Goal: Find contact information: Find contact information

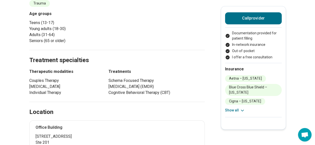
scroll to position [251, 0]
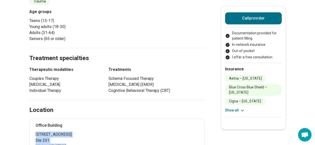
drag, startPoint x: 38, startPoint y: 119, endPoint x: 74, endPoint y: 131, distance: 37.6
click at [74, 132] on p "[STREET_ADDRESS]" at bounding box center [120, 141] width 169 height 18
drag, startPoint x: 74, startPoint y: 131, endPoint x: 40, endPoint y: 118, distance: 36.5
click at [40, 132] on span "[STREET_ADDRESS]" at bounding box center [120, 135] width 169 height 6
click at [36, 118] on div "[GEOGRAPHIC_DATA] [STREET_ADDRESS]" at bounding box center [117, 136] width 176 height 36
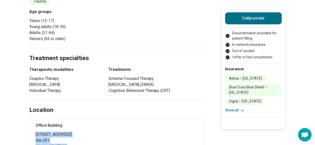
drag, startPoint x: 37, startPoint y: 118, endPoint x: 77, endPoint y: 135, distance: 43.5
click at [77, 135] on div "[GEOGRAPHIC_DATA] [STREET_ADDRESS]" at bounding box center [117, 136] width 176 height 36
copy p "[STREET_ADDRESS]"
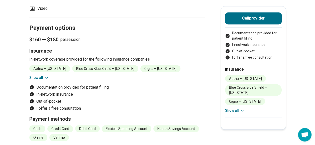
scroll to position [426, 0]
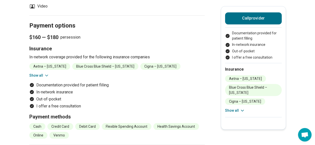
click at [43, 73] on button "Show all" at bounding box center [39, 75] width 20 height 5
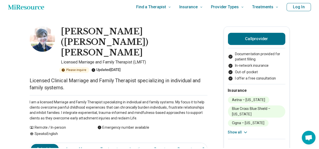
scroll to position [0, 0]
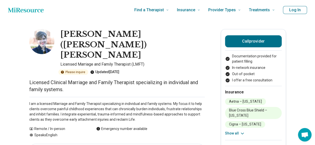
click at [252, 48] on div "Call provider" at bounding box center [253, 42] width 57 height 15
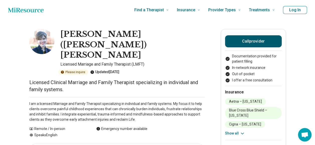
click at [251, 44] on button "Call provider" at bounding box center [253, 41] width 57 height 12
